Goal: Find specific page/section: Find specific page/section

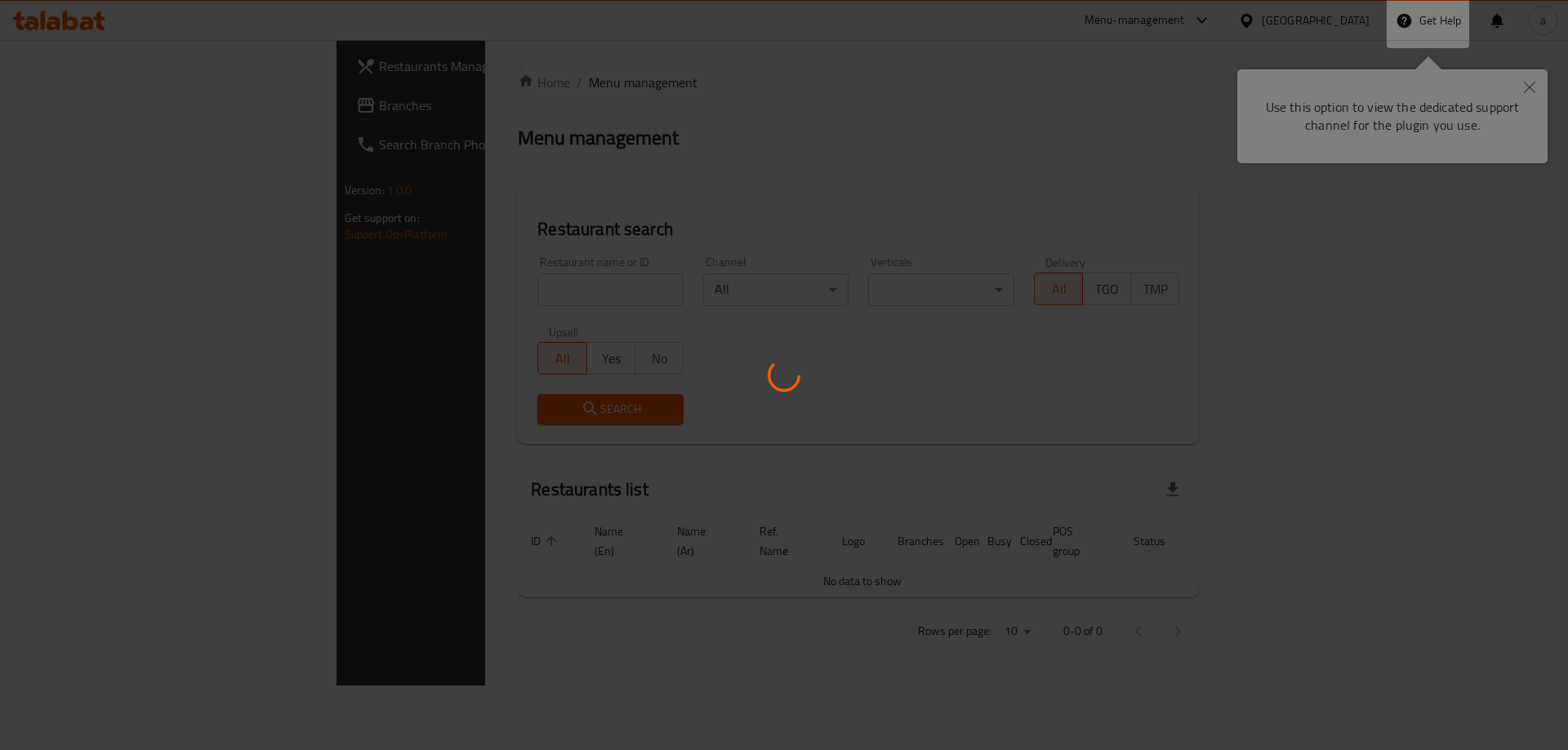
click at [1375, 31] on div at bounding box center [784, 375] width 1568 height 750
click at [1525, 72] on div at bounding box center [784, 375] width 1568 height 750
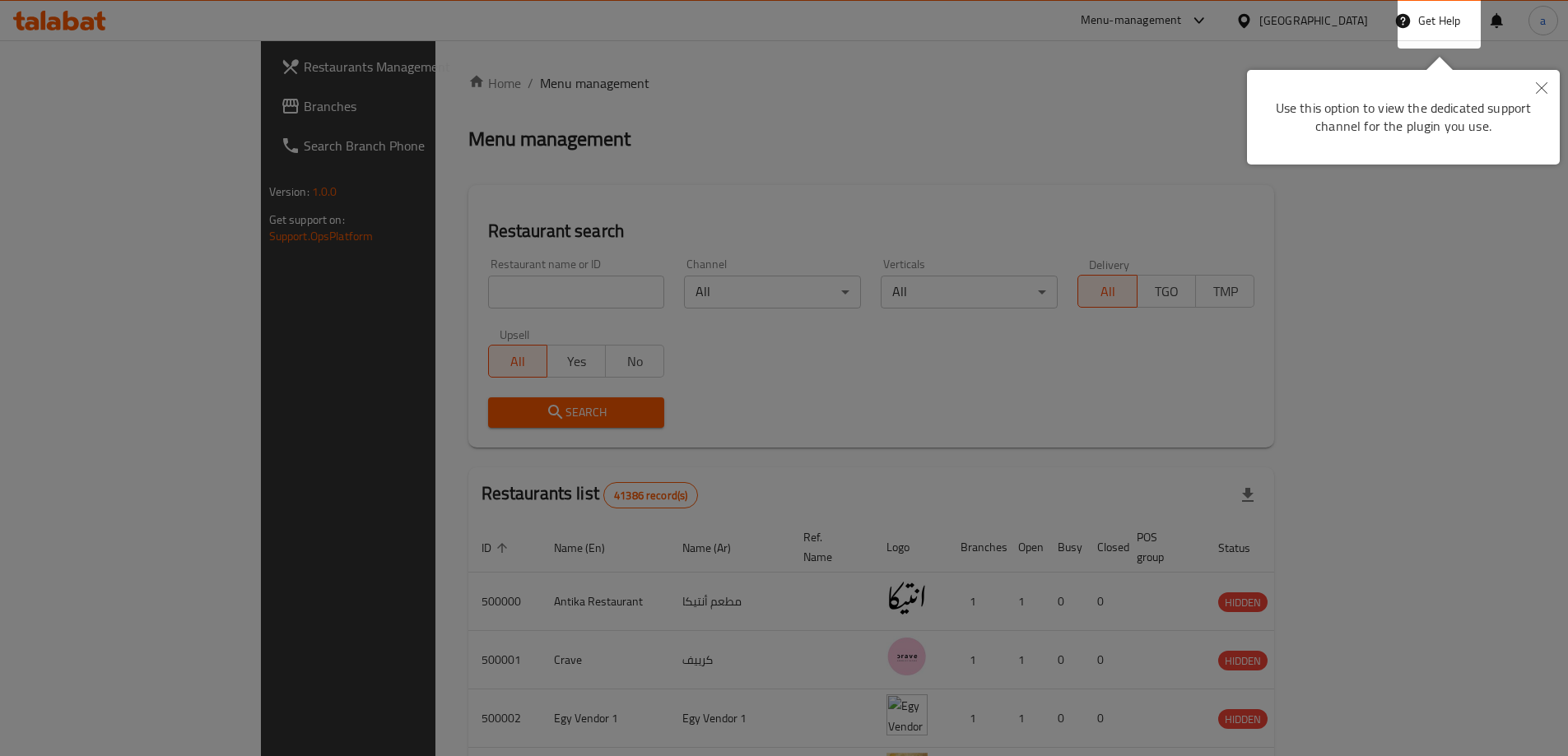
click at [1538, 95] on button "Close" at bounding box center [1540, 89] width 36 height 38
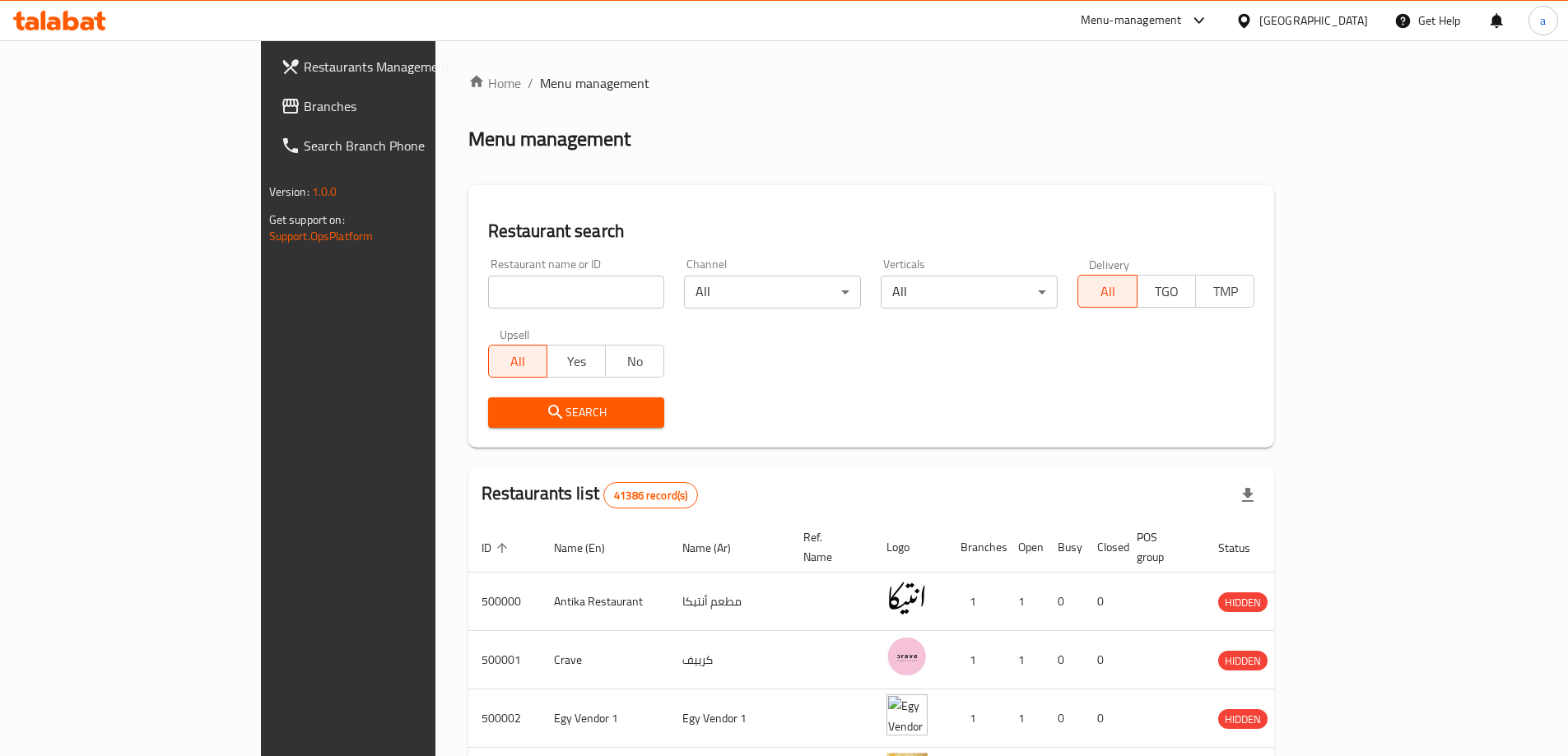
click at [1352, 29] on div "[GEOGRAPHIC_DATA]" at bounding box center [1314, 20] width 109 height 18
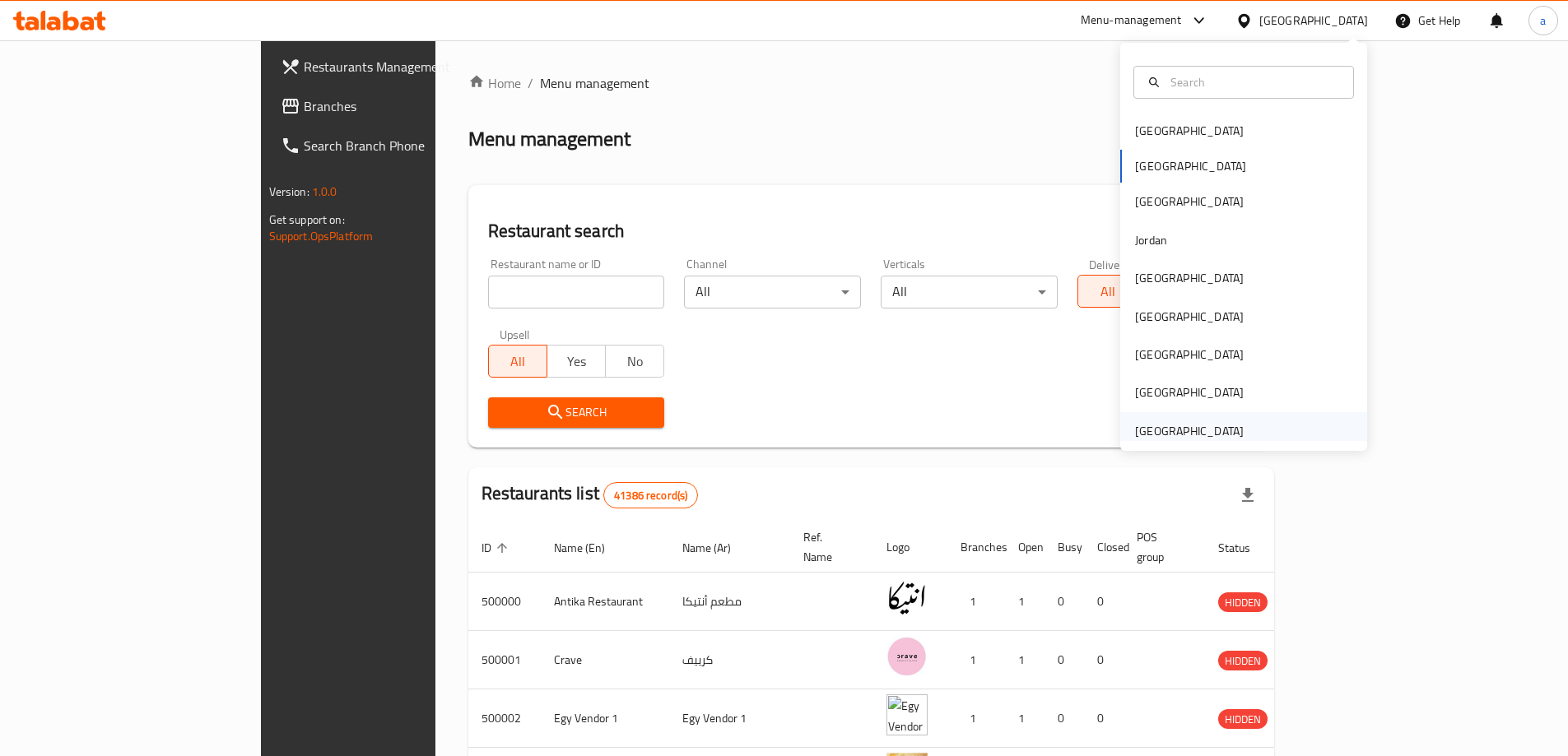
click at [1205, 439] on div "[GEOGRAPHIC_DATA]" at bounding box center [1189, 431] width 109 height 18
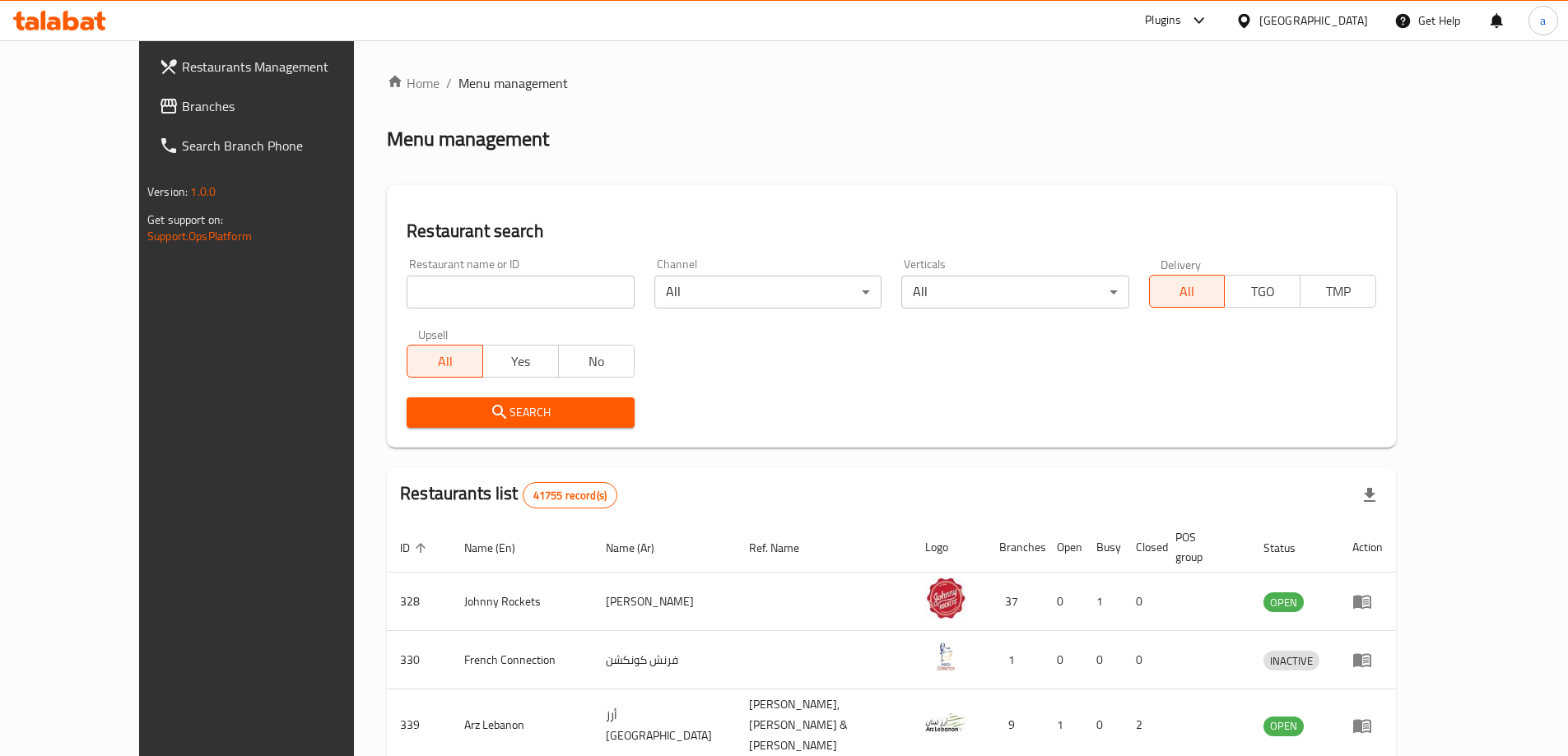
click at [182, 100] on span "Branches" at bounding box center [284, 105] width 206 height 19
